Goal: Information Seeking & Learning: Learn about a topic

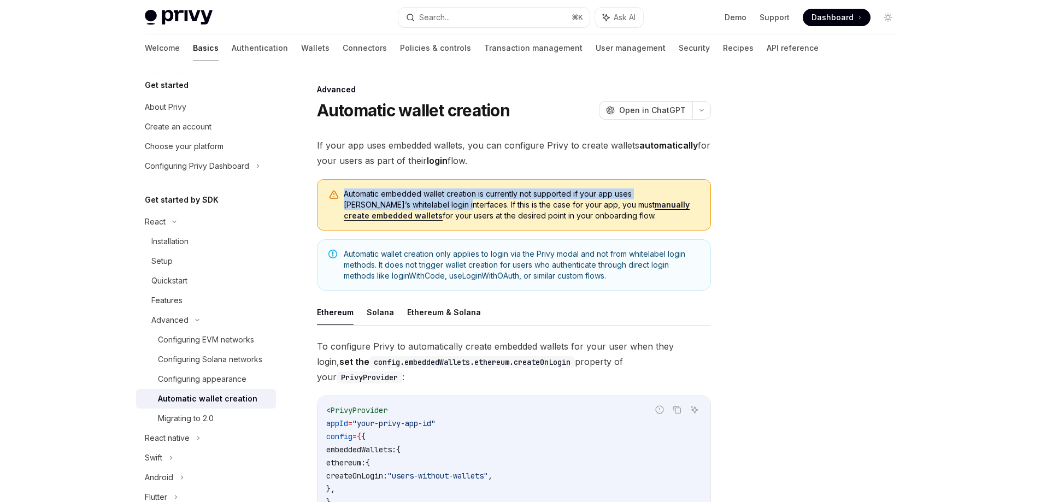
drag, startPoint x: 343, startPoint y: 192, endPoint x: 395, endPoint y: 201, distance: 53.3
click at [396, 202] on span "Automatic embedded wallet creation is currently not supported if your app uses …" at bounding box center [522, 205] width 356 height 33
click at [395, 201] on span "Automatic embedded wallet creation is currently not supported if your app uses …" at bounding box center [522, 205] width 356 height 33
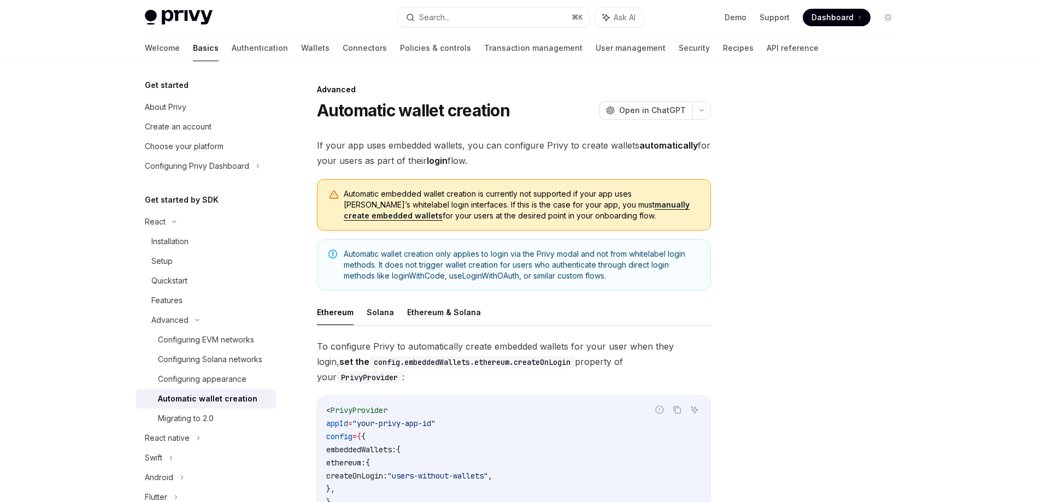
drag, startPoint x: 613, startPoint y: 215, endPoint x: 331, endPoint y: 191, distance: 283.0
click at [331, 191] on div "Automatic embedded wallet creation is currently not supported if your app uses …" at bounding box center [514, 204] width 394 height 51
click at [408, 214] on span "Automatic embedded wallet creation is currently not supported if your app uses …" at bounding box center [522, 205] width 356 height 33
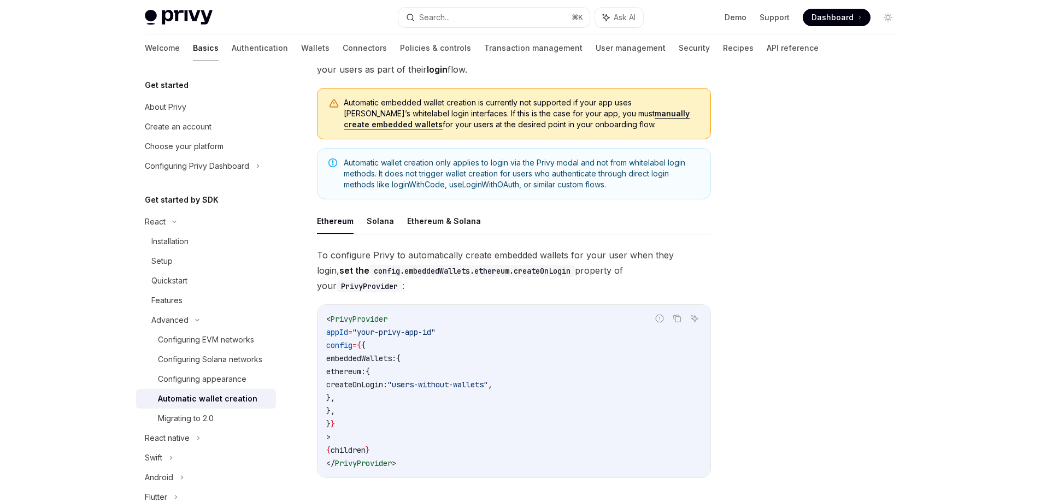
scroll to position [93, 0]
click at [384, 226] on button "Solana" at bounding box center [380, 220] width 27 height 26
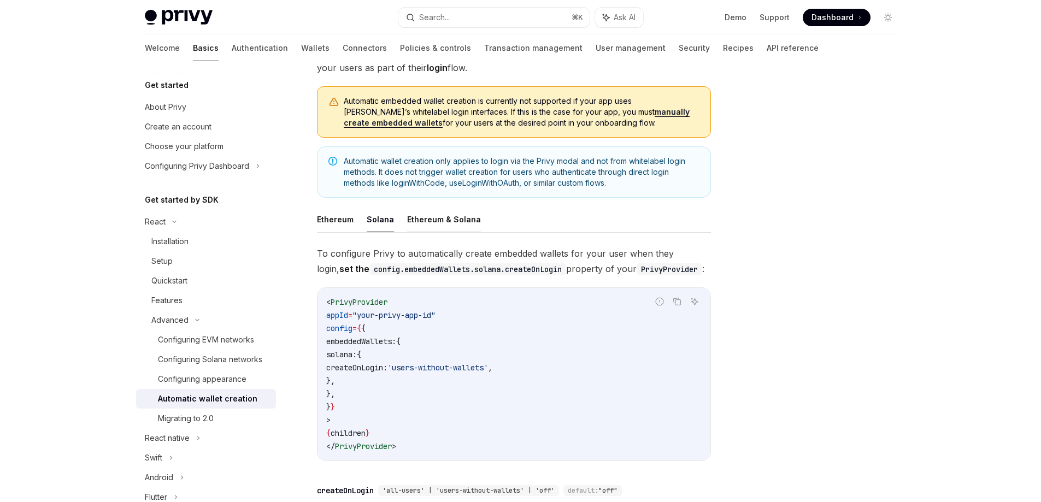
click at [425, 227] on button "Ethereum & Solana" at bounding box center [444, 220] width 74 height 26
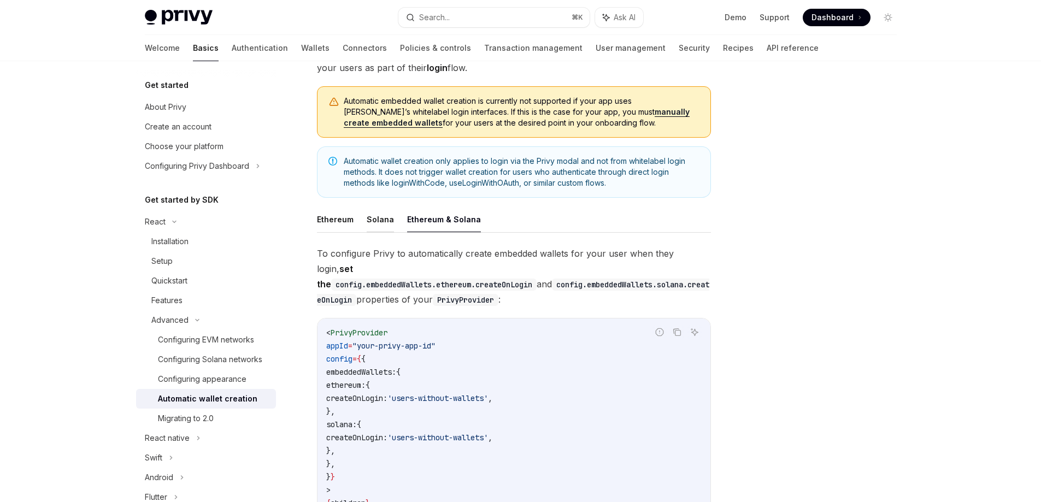
click at [375, 225] on button "Solana" at bounding box center [380, 220] width 27 height 26
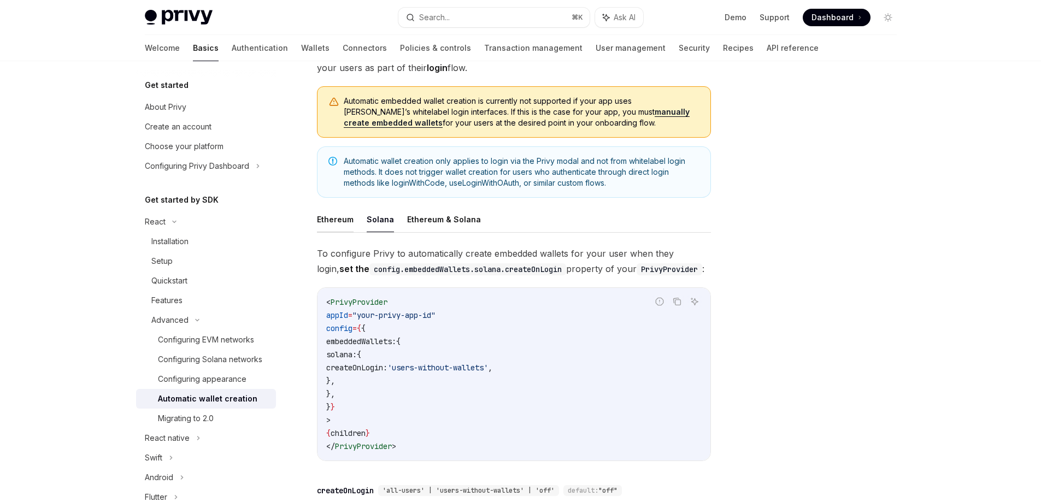
click at [339, 224] on button "Ethereum" at bounding box center [335, 220] width 37 height 26
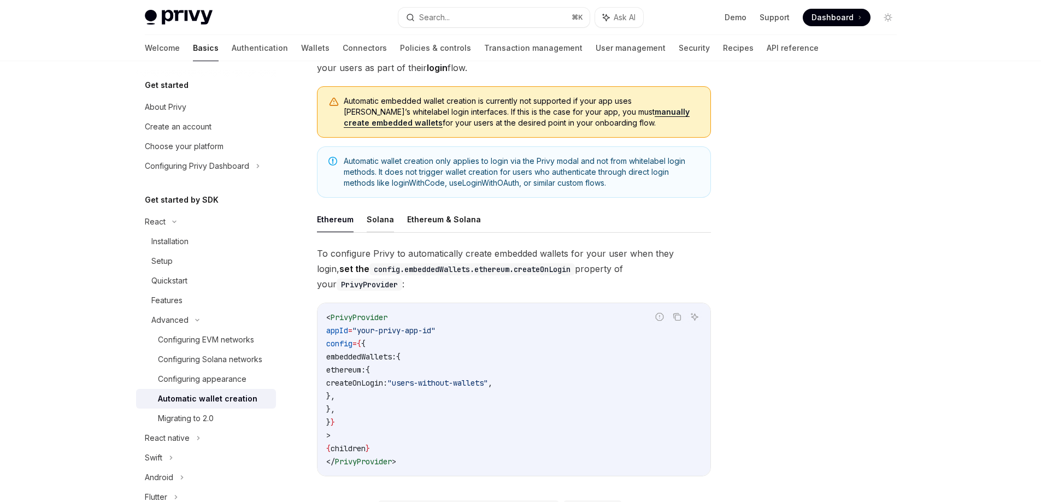
click at [378, 224] on button "Solana" at bounding box center [380, 220] width 27 height 26
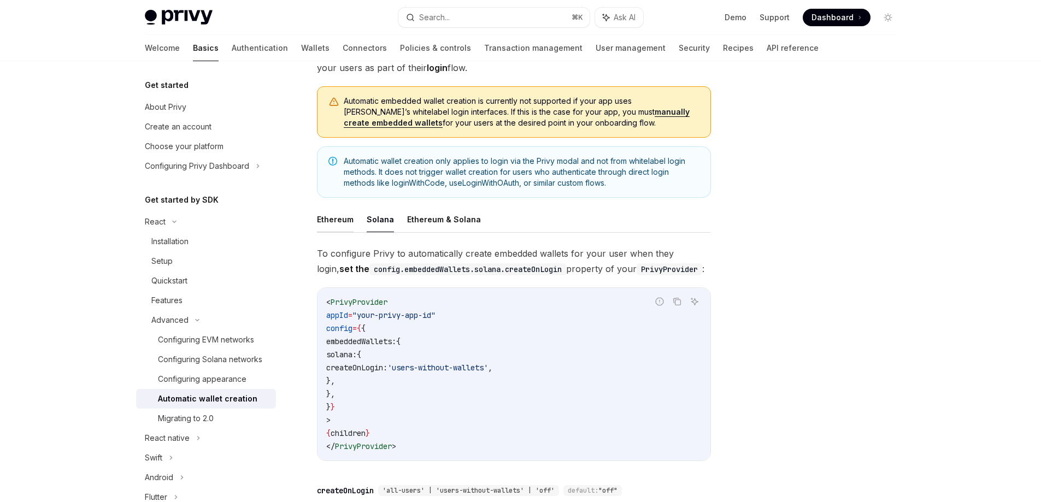
click at [339, 225] on button "Ethereum" at bounding box center [335, 220] width 37 height 26
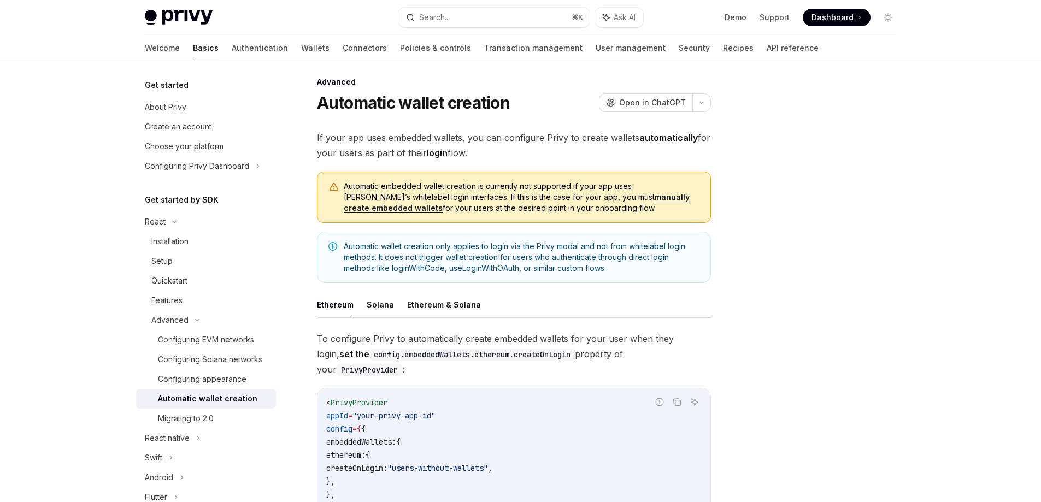
scroll to position [7, 0]
drag, startPoint x: 339, startPoint y: 189, endPoint x: 559, endPoint y: 218, distance: 222.1
click at [559, 218] on div "Automatic embedded wallet creation is currently not supported if your app uses …" at bounding box center [514, 197] width 394 height 51
copy span "Automatic embedded wallet creation is currently not supported if your app uses …"
click at [559, 218] on div "Automatic embedded wallet creation is currently not supported if your app uses …" at bounding box center [514, 197] width 394 height 51
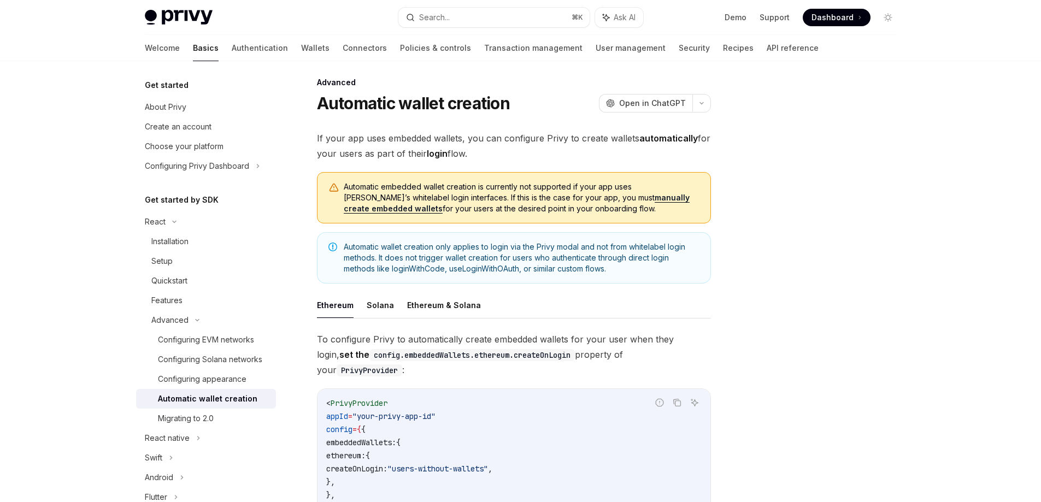
drag, startPoint x: 566, startPoint y: 214, endPoint x: 323, endPoint y: 180, distance: 245.0
click at [323, 180] on div "Automatic embedded wallet creation is currently not supported if your app uses …" at bounding box center [514, 197] width 394 height 51
copy span "Automatic embedded wallet creation is currently not supported if your app uses …"
click at [433, 196] on span "Automatic embedded wallet creation is currently not supported if your app uses …" at bounding box center [522, 197] width 356 height 33
drag, startPoint x: 345, startPoint y: 187, endPoint x: 580, endPoint y: 214, distance: 236.5
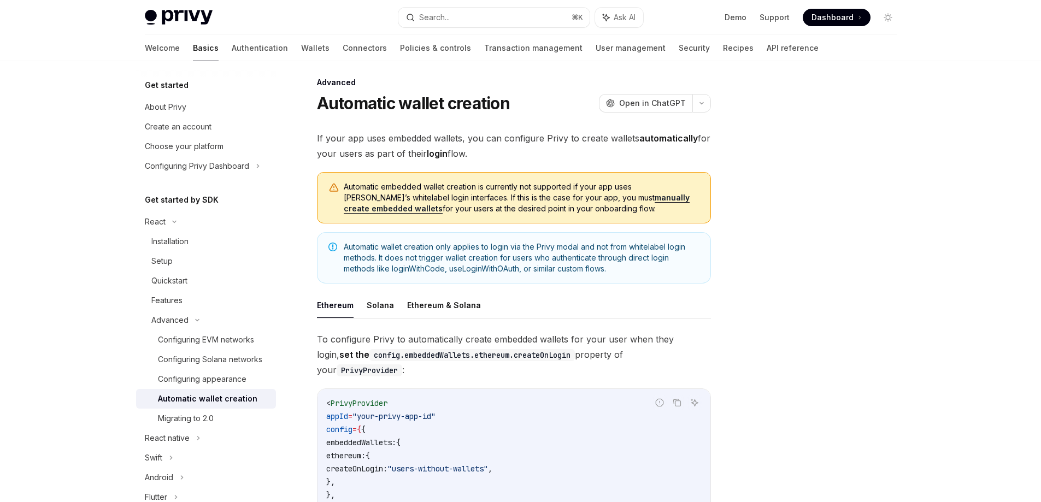
click at [580, 214] on span "Automatic embedded wallet creation is currently not supported if your app uses …" at bounding box center [522, 197] width 356 height 33
copy span "Automatic embedded wallet creation is currently not supported if your app uses …"
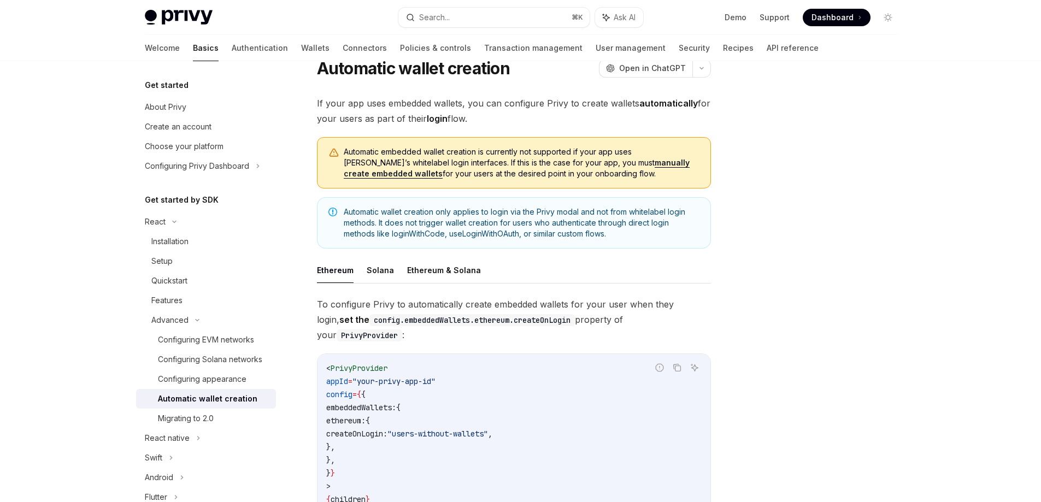
scroll to position [0, 0]
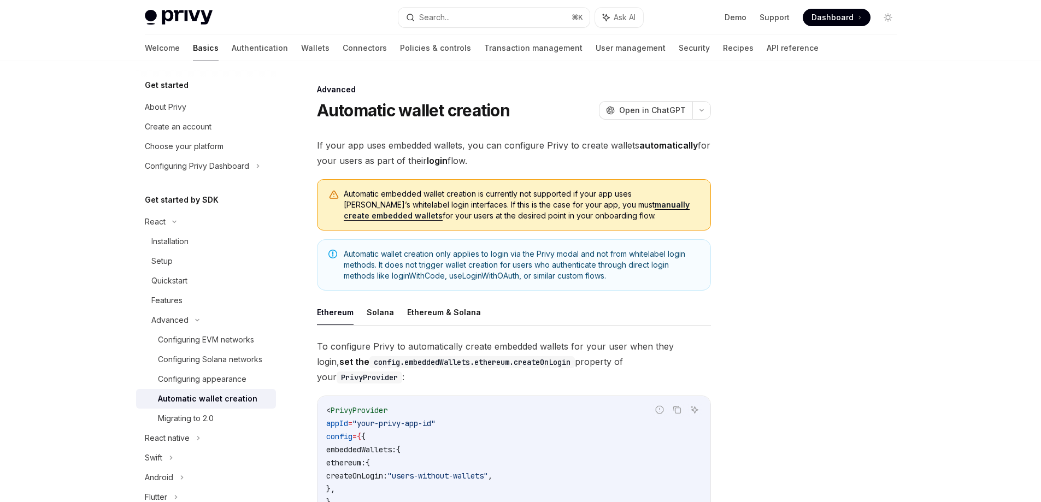
click at [442, 219] on span "Automatic embedded wallet creation is currently not supported if your app uses …" at bounding box center [522, 205] width 356 height 33
drag, startPoint x: 407, startPoint y: 205, endPoint x: 381, endPoint y: 202, distance: 25.4
click at [383, 198] on span "Automatic embedded wallet creation is currently not supported if your app uses …" at bounding box center [522, 205] width 356 height 33
click at [381, 202] on span "Automatic embedded wallet creation is currently not supported if your app uses …" at bounding box center [522, 205] width 356 height 33
click at [643, 204] on link "manually create embedded wallets" at bounding box center [517, 210] width 346 height 21
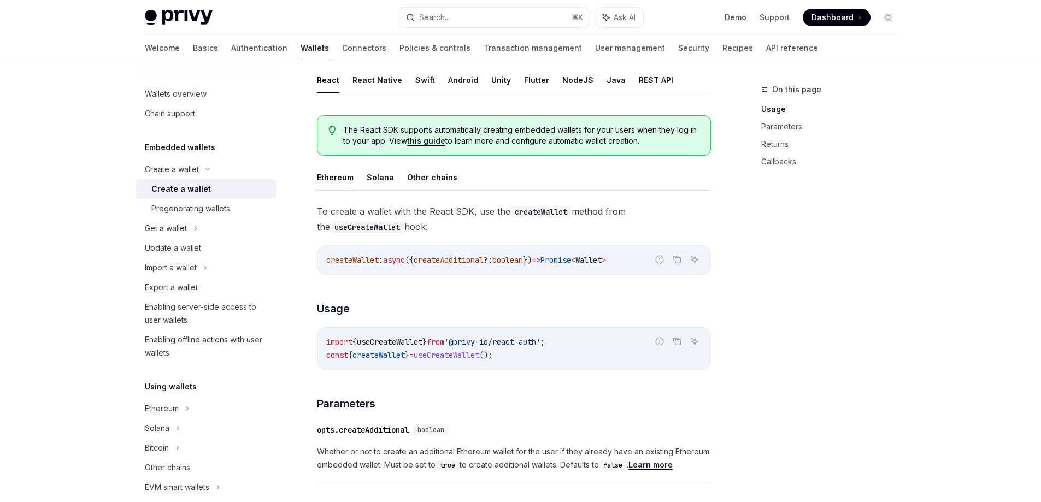
scroll to position [220, 0]
drag, startPoint x: 573, startPoint y: 362, endPoint x: 329, endPoint y: 343, distance: 245.0
click at [329, 343] on div "import { useCreateWallet } from '@privy-io/react-auth' ; const { createWallet }…" at bounding box center [513, 348] width 393 height 42
copy code "mport { useCreateWallet } from '@privy-io/react-auth' ; const { createWallet } …"
click at [342, 337] on span "import" at bounding box center [339, 341] width 26 height 10
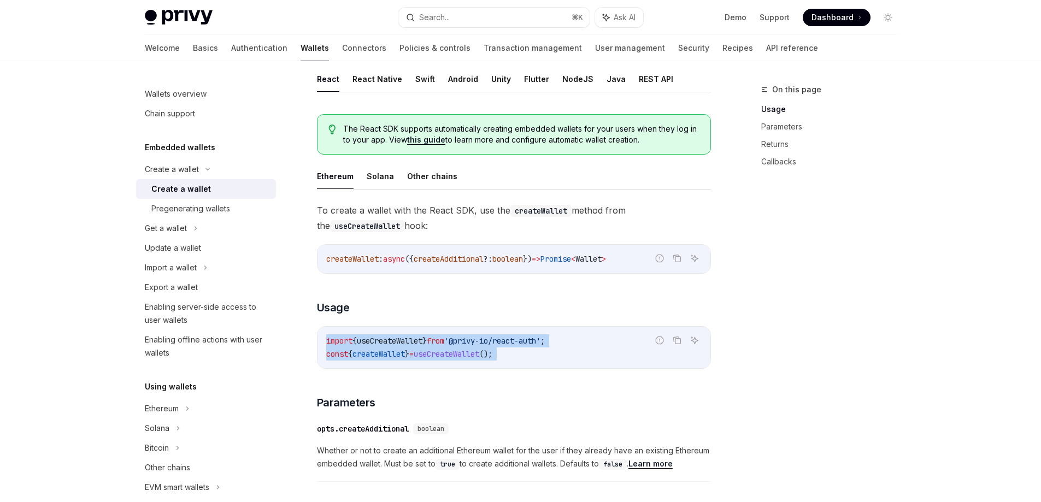
drag, startPoint x: 325, startPoint y: 338, endPoint x: 599, endPoint y: 370, distance: 276.7
copy div "import { useCreateWallet } from '@privy-io/react-auth' ; const { createWallet }…"
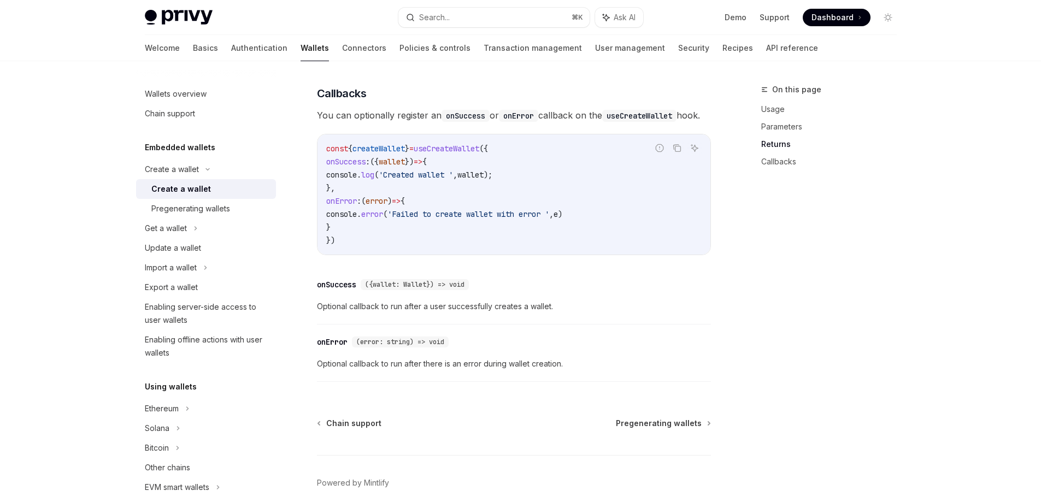
scroll to position [750, 0]
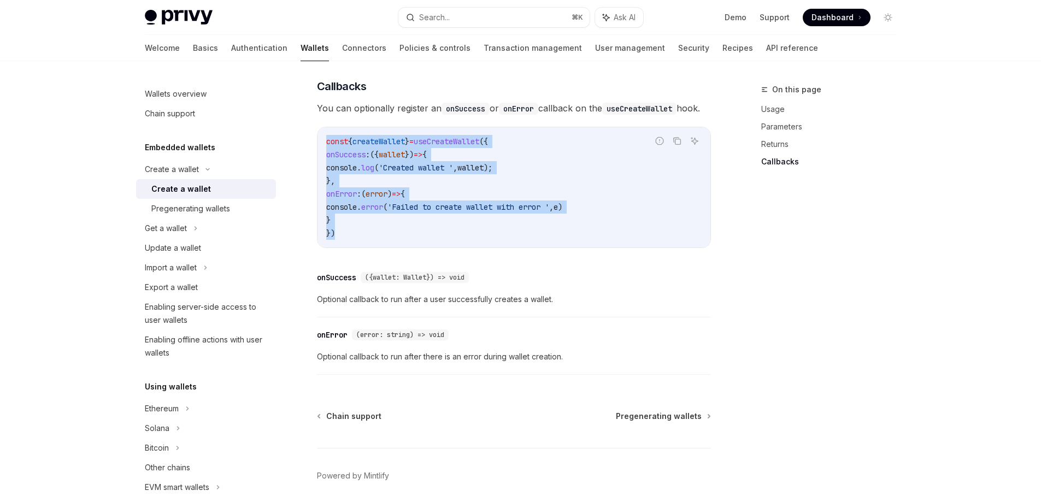
drag, startPoint x: 319, startPoint y: 150, endPoint x: 463, endPoint y: 255, distance: 178.5
click at [463, 248] on div "const { createWallet } = useCreateWallet ({ onSuccess : ({ wallet }) => { conso…" at bounding box center [513, 187] width 393 height 120
click at [463, 240] on code "const { createWallet } = useCreateWallet ({ onSuccess : ({ wallet }) => { conso…" at bounding box center [513, 187] width 375 height 105
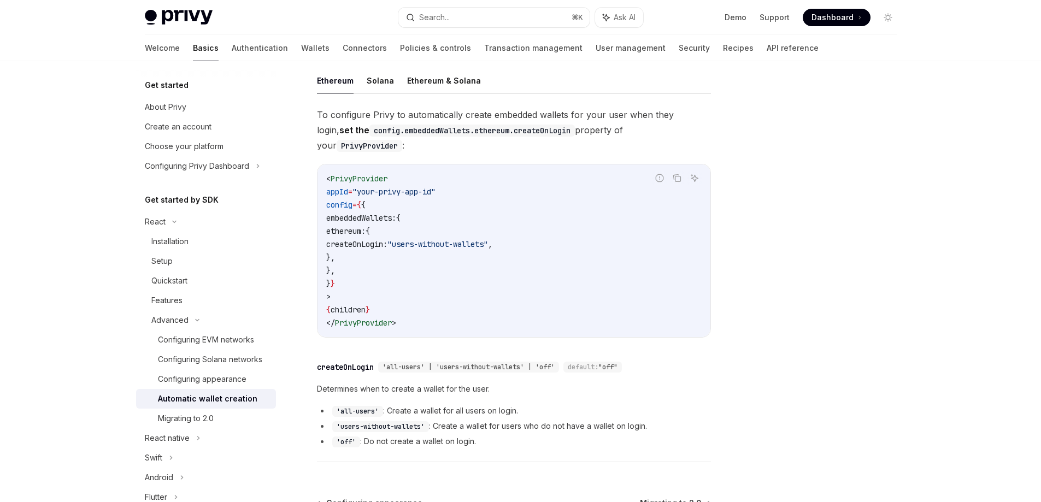
scroll to position [227, 0]
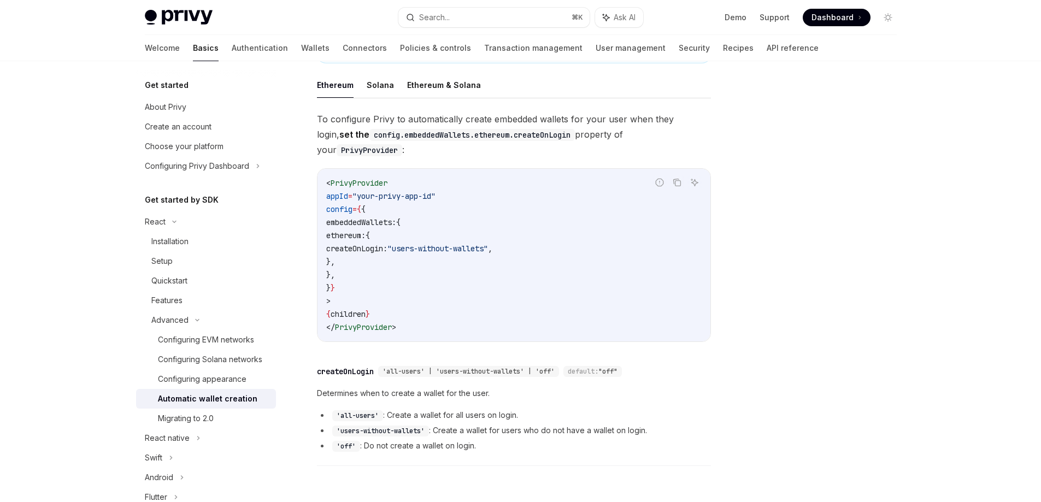
click at [515, 318] on code "< PrivyProvider appId = "your-privy-app-id" config = { { embeddedWallets: { eth…" at bounding box center [513, 255] width 375 height 157
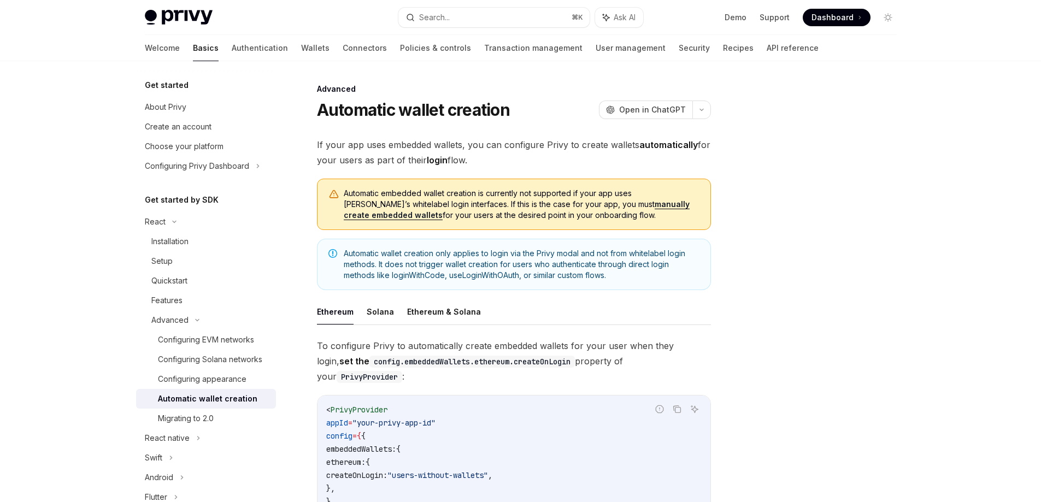
scroll to position [0, 0]
click at [452, 211] on span "Automatic embedded wallet creation is currently not supported if your app uses …" at bounding box center [522, 205] width 356 height 33
click at [326, 107] on h1 "Automatic wallet creation" at bounding box center [413, 111] width 193 height 20
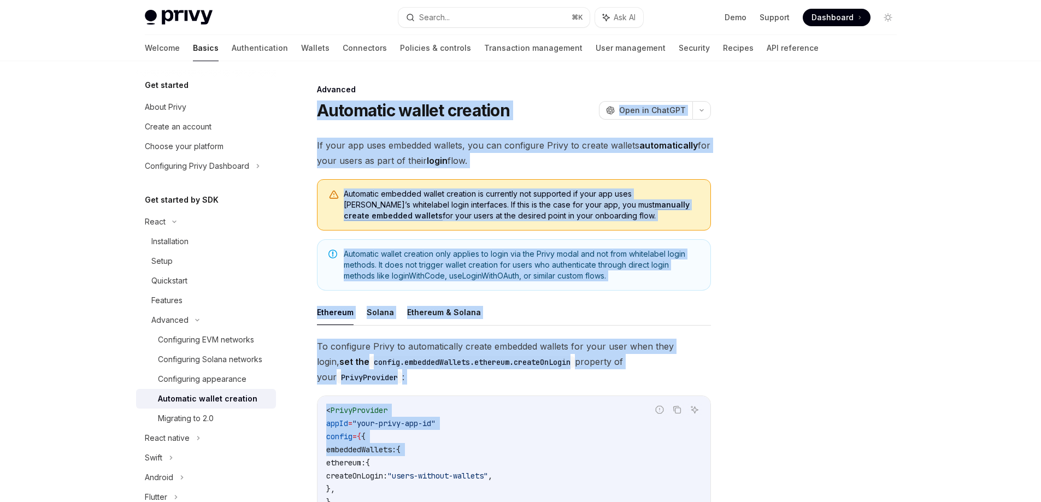
drag, startPoint x: 326, startPoint y: 107, endPoint x: 671, endPoint y: 440, distance: 479.6
click at [671, 440] on div "Advanced Automatic wallet creation OpenAI Open in ChatGPT OpenAI Open in ChatGP…" at bounding box center [411, 472] width 603 height 778
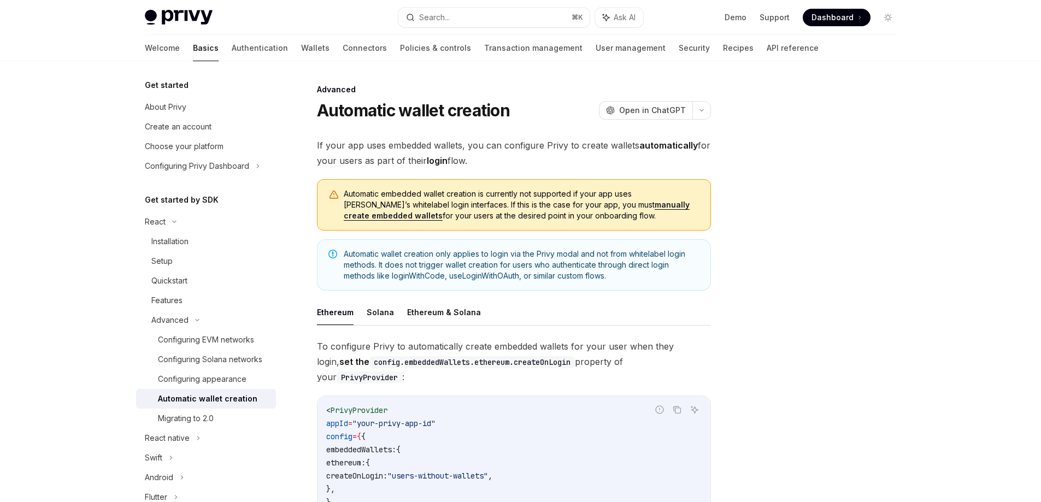
click at [737, 290] on div "Advanced Automatic wallet creation OpenAI Open in ChatGPT OpenAI Open in ChatGP…" at bounding box center [520, 461] width 769 height 800
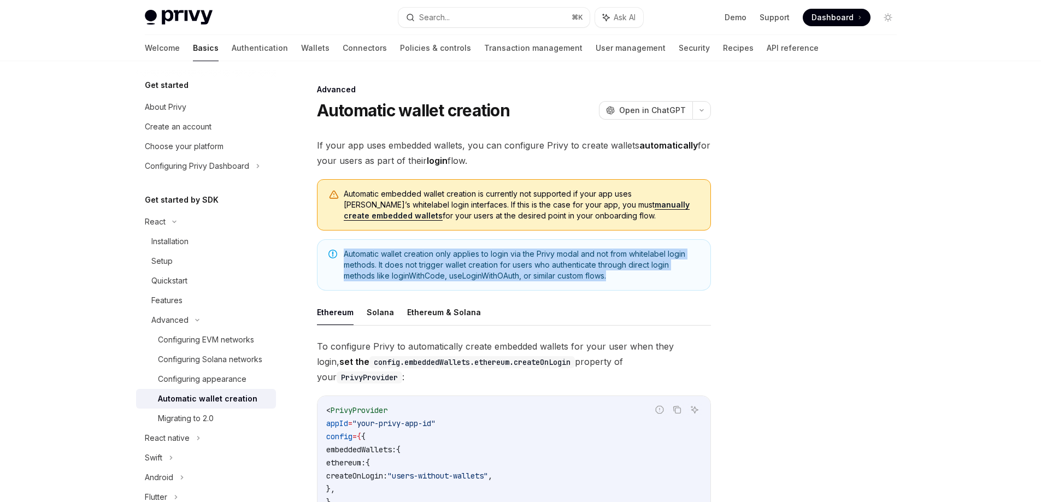
drag, startPoint x: 661, startPoint y: 278, endPoint x: 336, endPoint y: 256, distance: 325.9
click at [336, 256] on div "Automatic wallet creation only applies to login via the Privy modal and not fro…" at bounding box center [514, 264] width 394 height 51
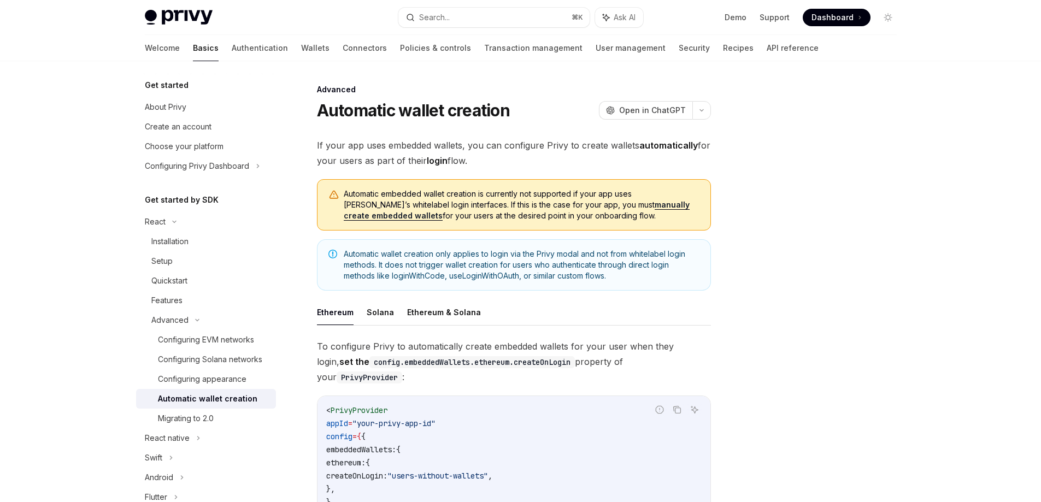
click at [336, 256] on icon "Note" at bounding box center [332, 254] width 9 height 9
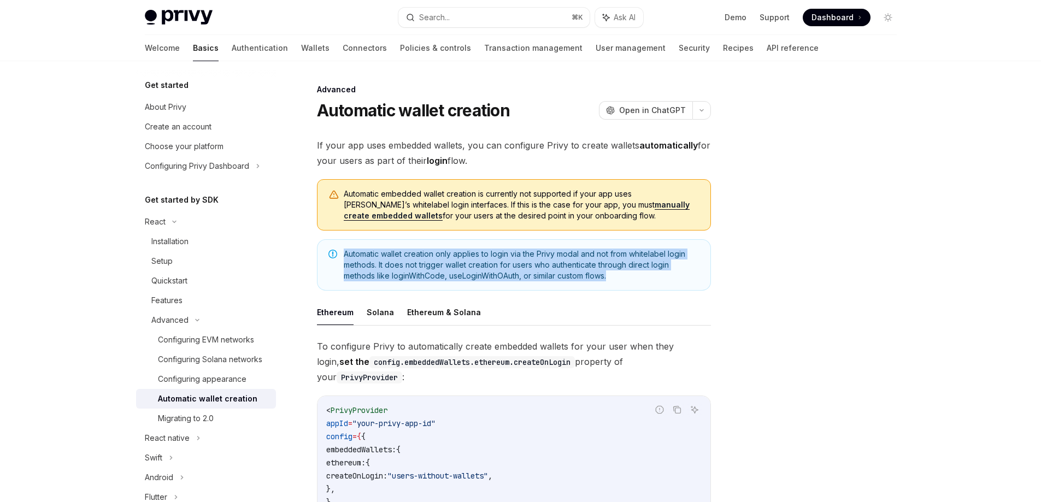
drag, startPoint x: 339, startPoint y: 253, endPoint x: 629, endPoint y: 277, distance: 290.6
click at [629, 277] on div "Automatic wallet creation only applies to login via the Privy modal and not fro…" at bounding box center [514, 264] width 394 height 51
click at [629, 277] on span "Automatic wallet creation only applies to login via the Privy modal and not fro…" at bounding box center [522, 265] width 356 height 33
drag, startPoint x: 634, startPoint y: 278, endPoint x: 345, endPoint y: 247, distance: 290.8
click at [345, 247] on div "Automatic wallet creation only applies to login via the Privy modal and not fro…" at bounding box center [514, 264] width 394 height 51
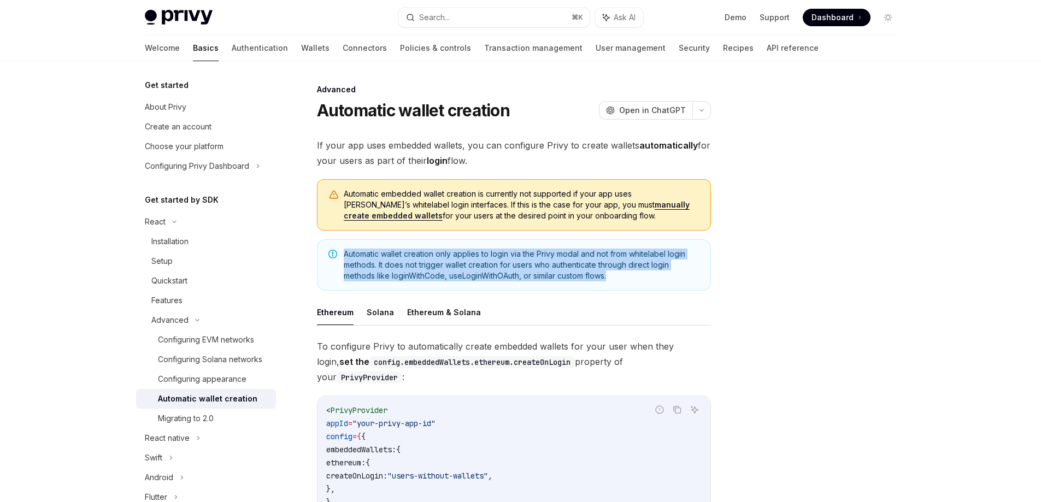
copy span "Automatic wallet creation only applies to login via the Privy modal and not fro…"
click at [198, 265] on div "Setup" at bounding box center [210, 261] width 118 height 13
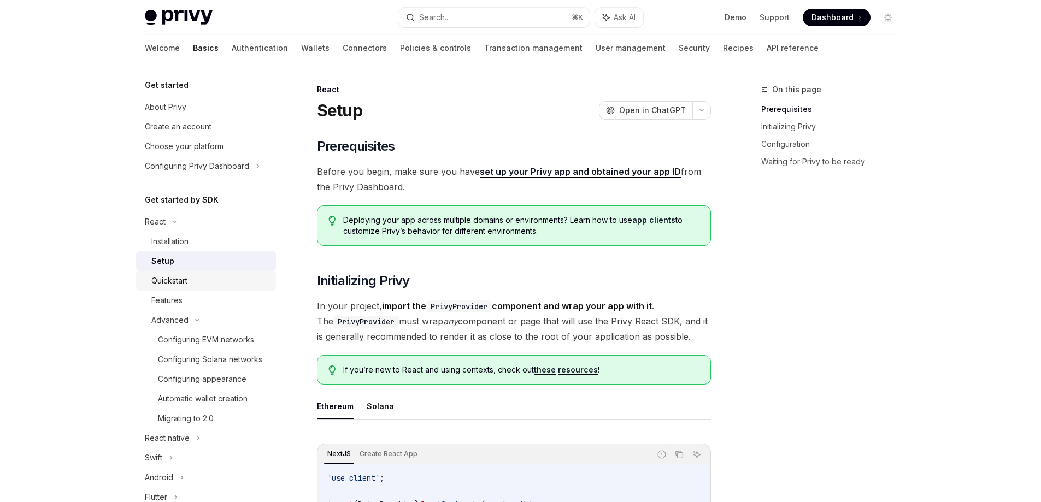
click at [198, 275] on div "Quickstart" at bounding box center [210, 280] width 118 height 13
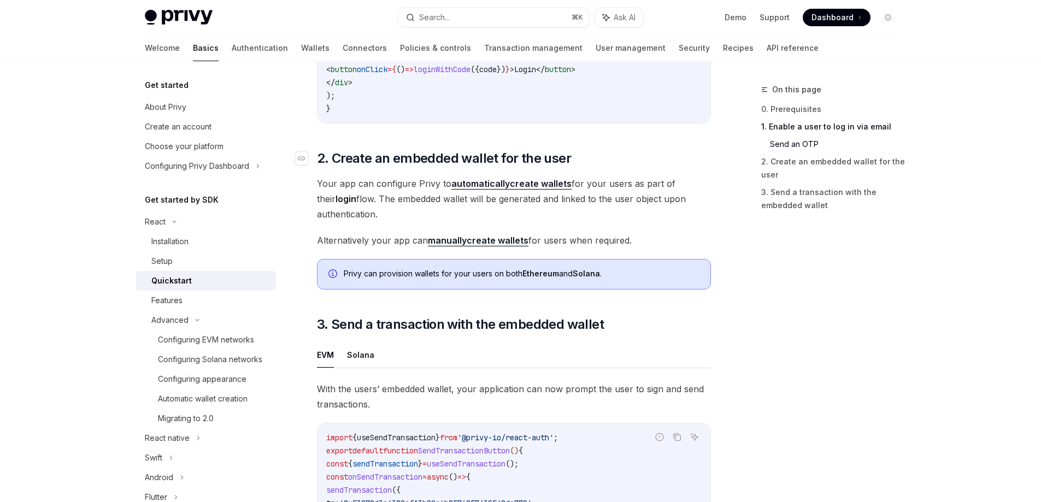
scroll to position [704, 0]
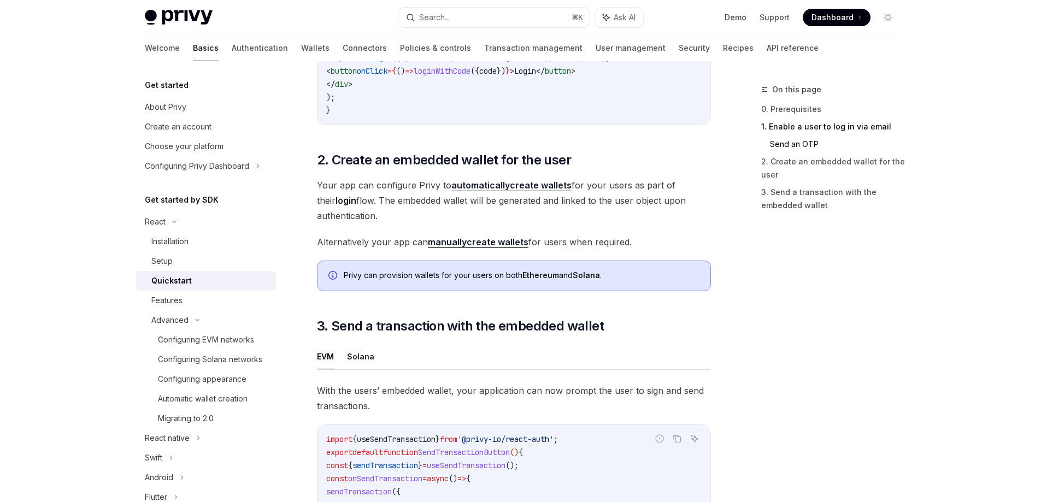
click at [496, 191] on strong "automatically" at bounding box center [480, 185] width 58 height 11
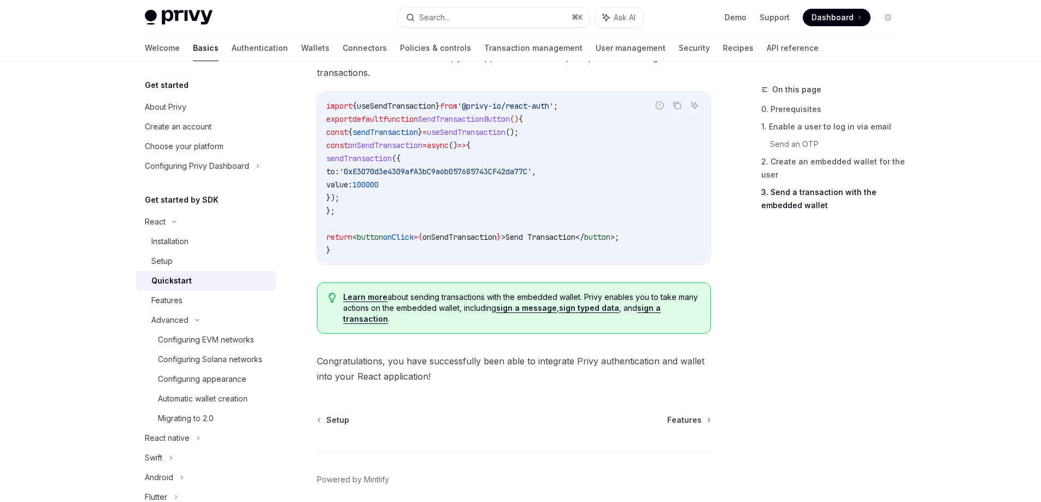
scroll to position [1034, 0]
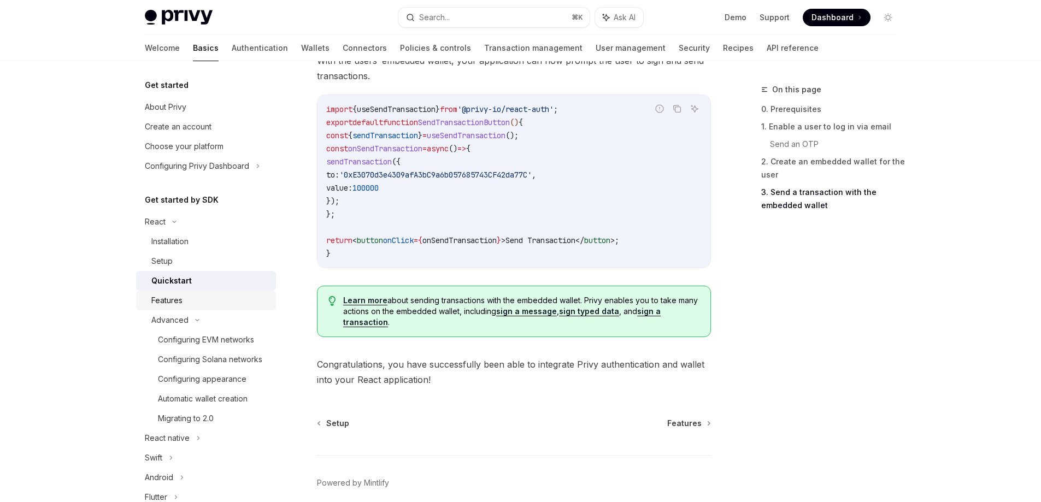
click at [214, 293] on link "Features" at bounding box center [206, 301] width 140 height 20
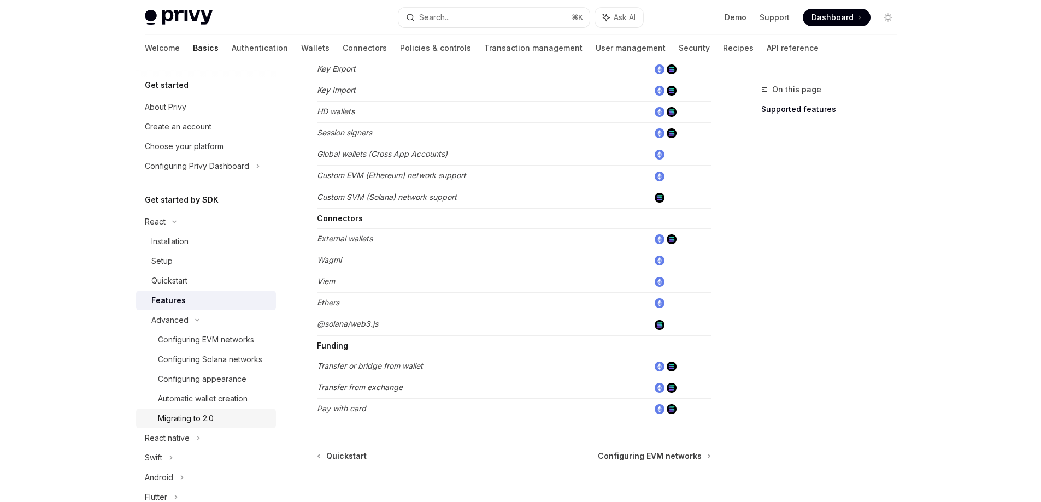
scroll to position [580, 0]
click at [234, 224] on div "React" at bounding box center [206, 222] width 140 height 20
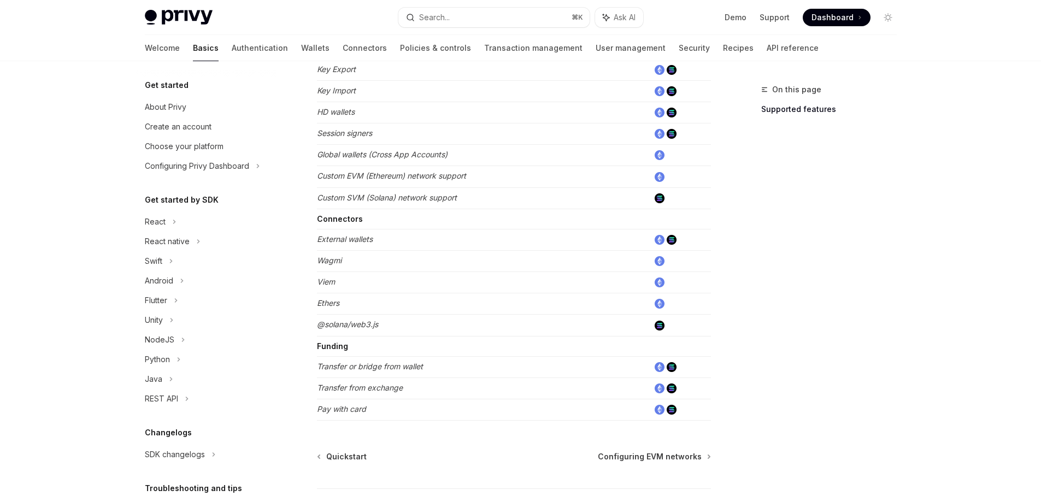
click at [119, 192] on div "React Features OpenAI Open in ChatGPT Learn about the features supported by the…" at bounding box center [411, 43] width 603 height 1080
click at [204, 156] on link "Choose your platform" at bounding box center [206, 147] width 140 height 20
type textarea "*"
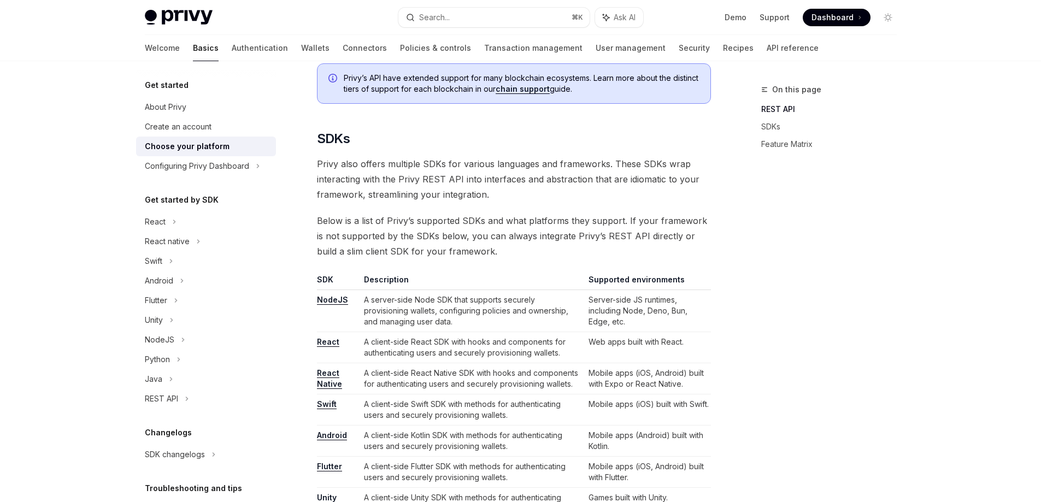
scroll to position [481, 0]
click at [328, 332] on td "React" at bounding box center [338, 346] width 43 height 31
click at [328, 337] on link "React" at bounding box center [328, 341] width 22 height 10
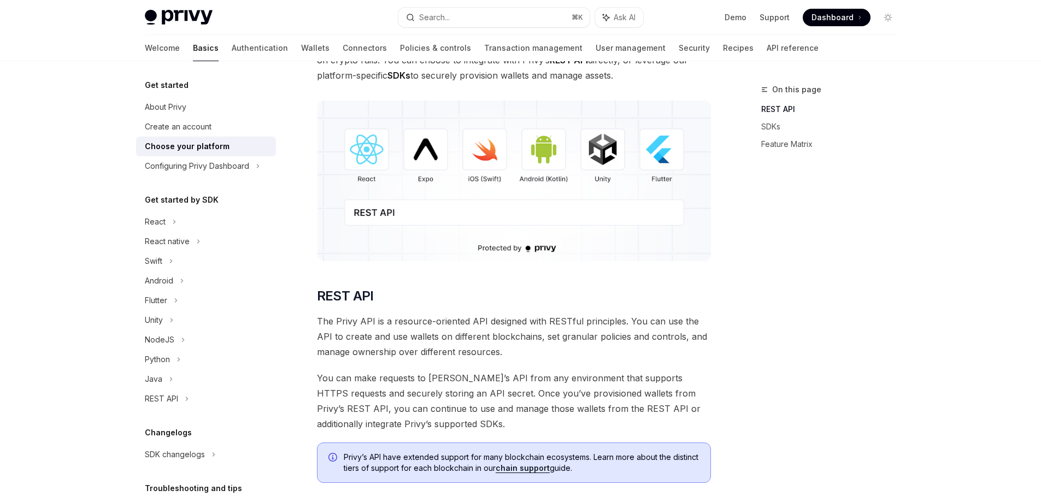
scroll to position [0, 0]
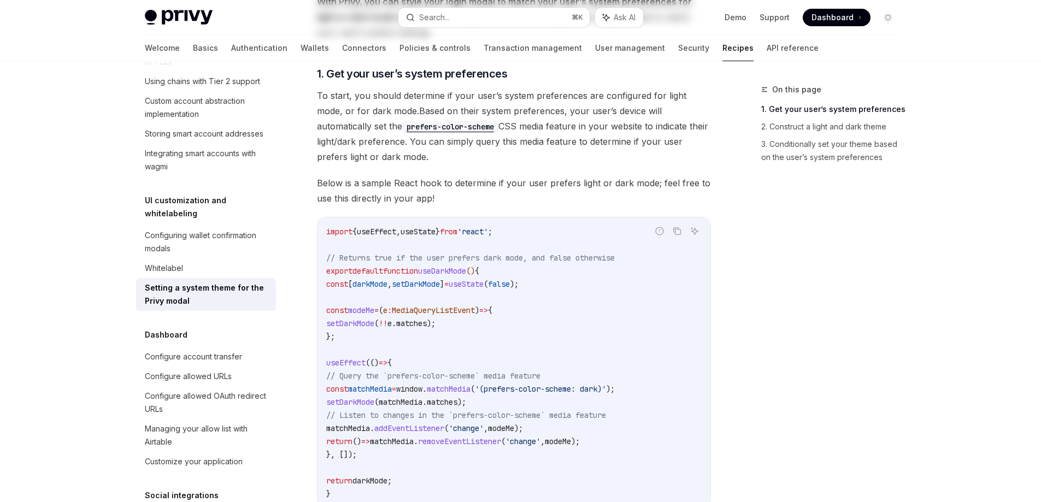
scroll to position [260, 0]
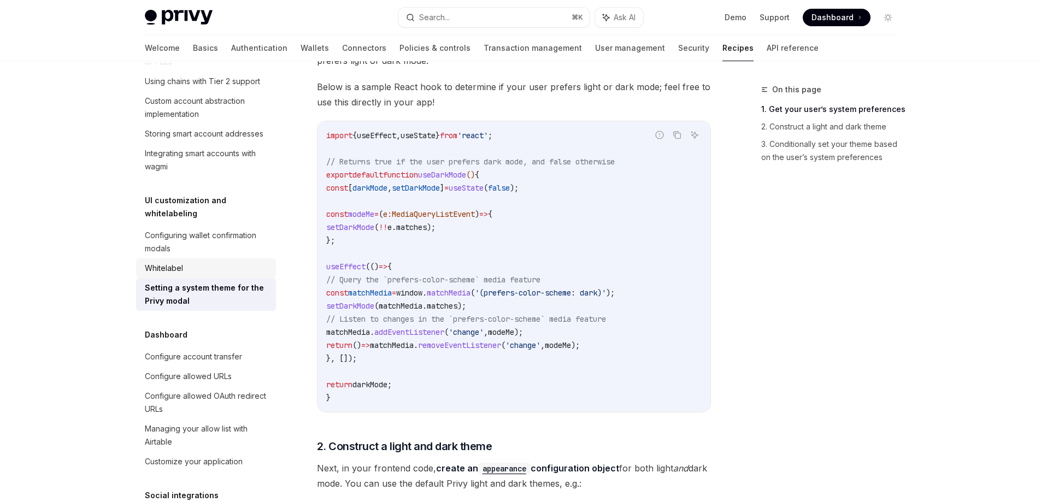
click at [222, 262] on div "Whitelabel" at bounding box center [207, 268] width 125 height 13
type textarea "*"
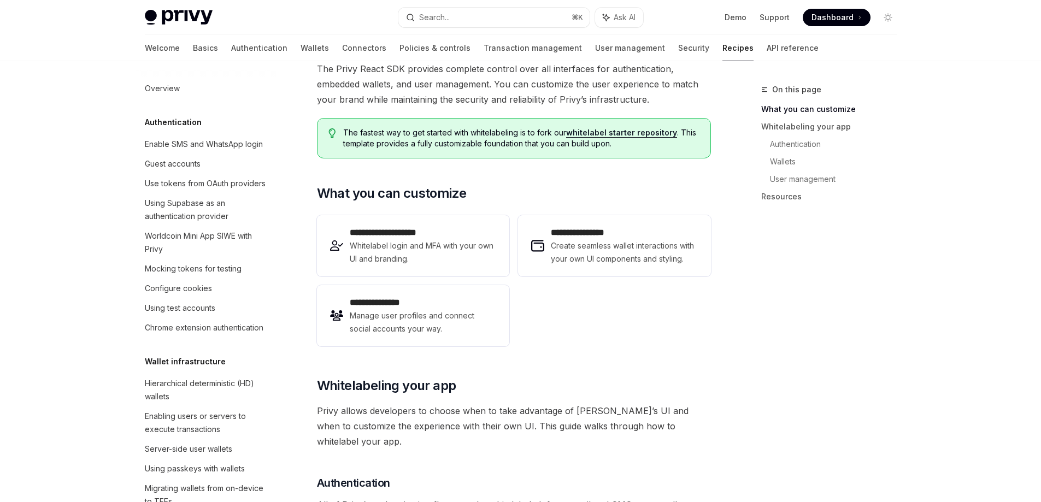
scroll to position [74, 0]
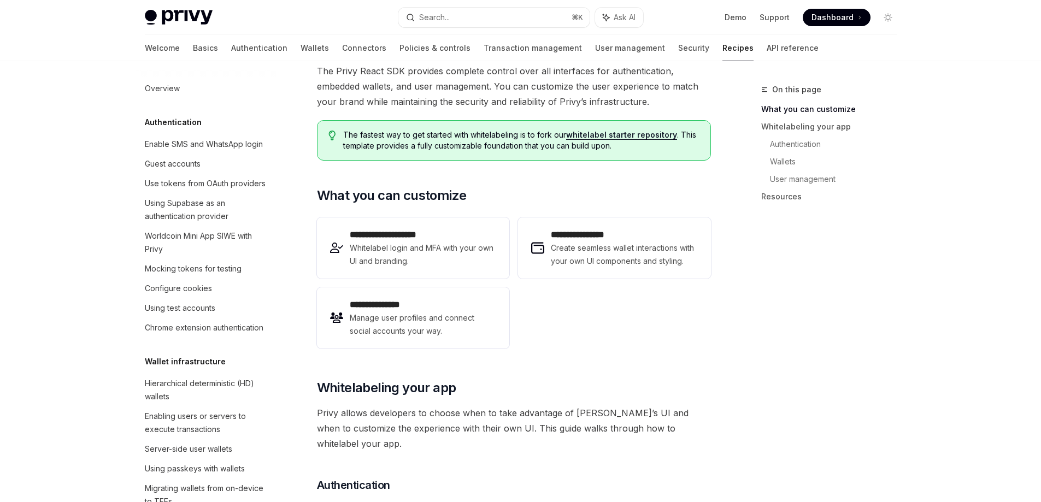
click at [815, 378] on div "On this page What you can customize Whitelabeling your app Authentication Walle…" at bounding box center [822, 292] width 166 height 419
